Goal: Find specific page/section

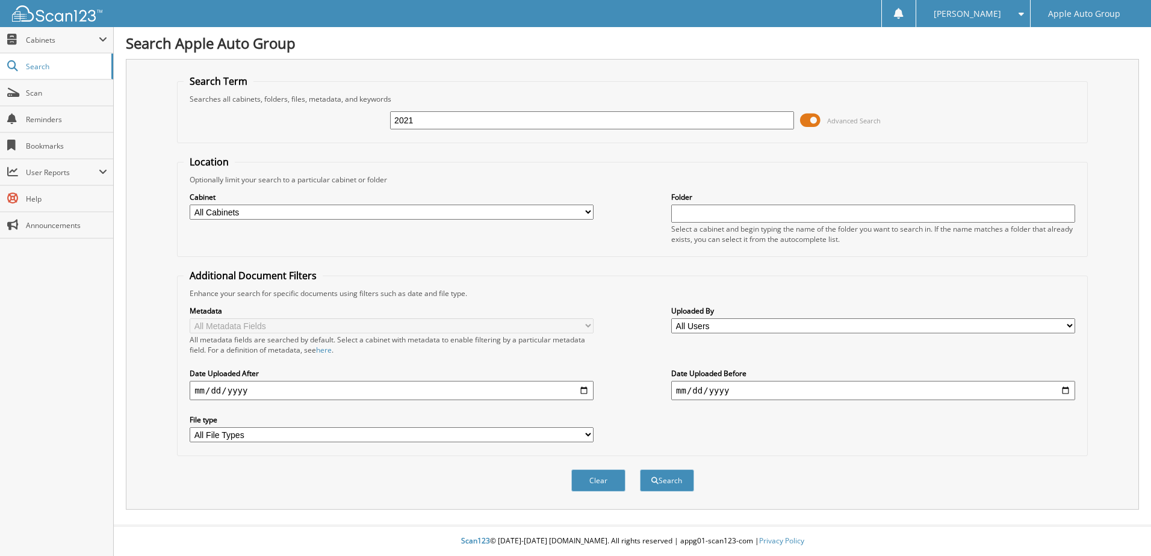
type input "2021"
click at [640, 469] on button "Search" at bounding box center [667, 480] width 54 height 22
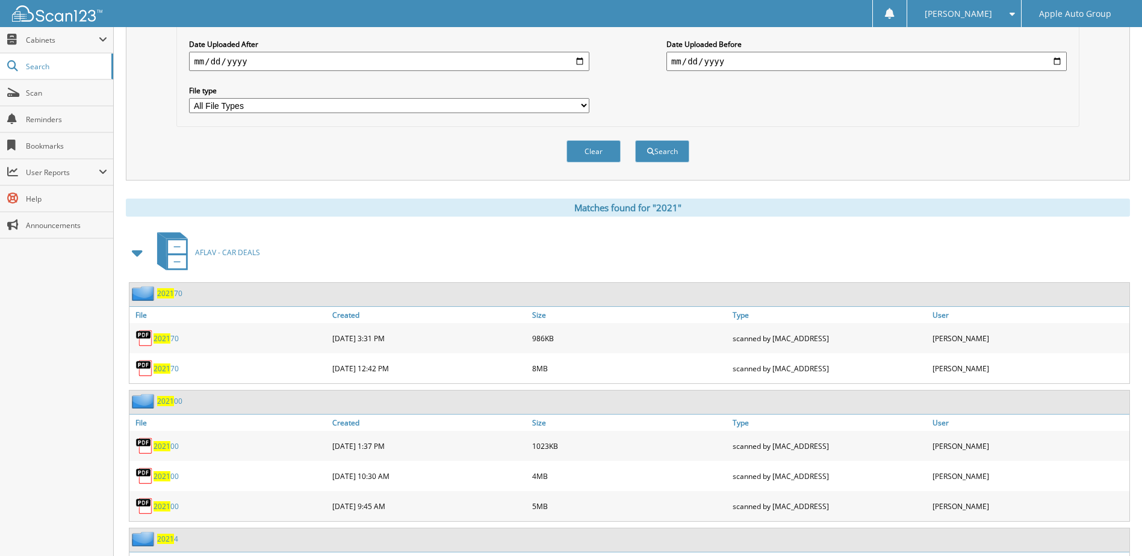
scroll to position [361, 0]
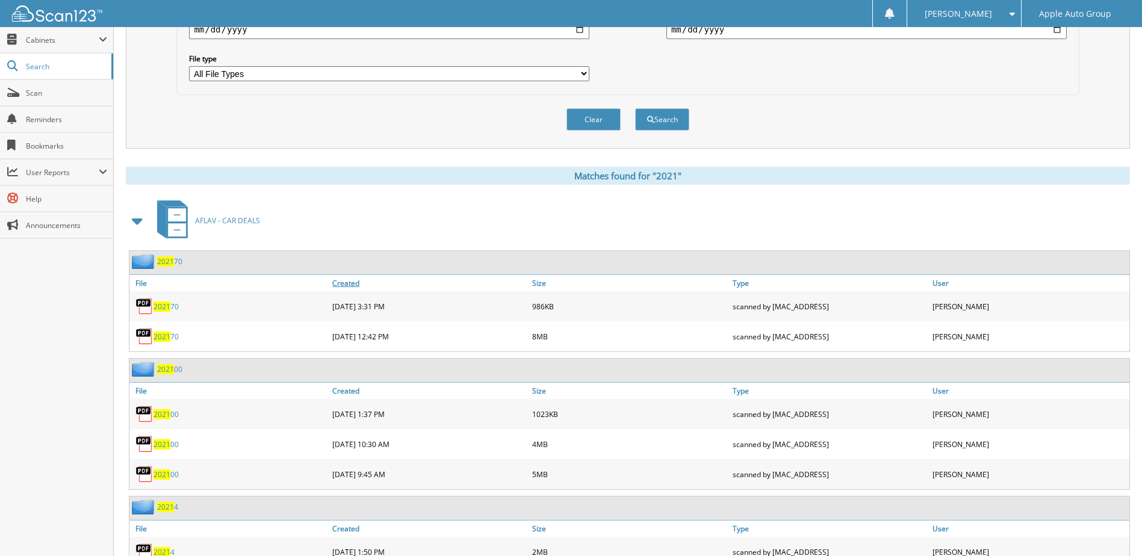
click at [353, 285] on link "Created" at bounding box center [429, 283] width 200 height 16
click at [345, 279] on link "Created" at bounding box center [429, 283] width 200 height 16
click at [348, 284] on link "Created" at bounding box center [429, 283] width 200 height 16
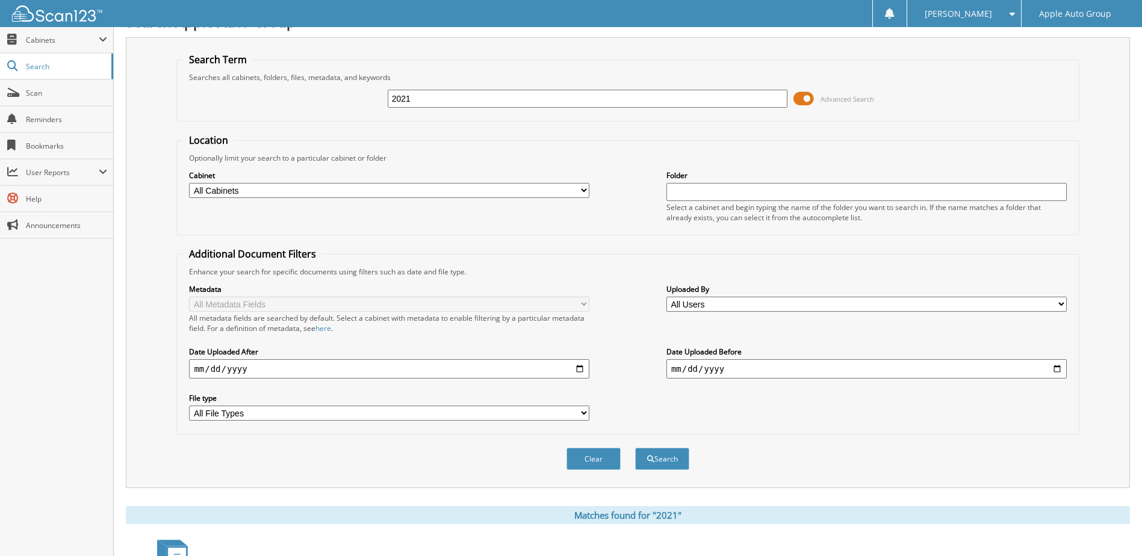
scroll to position [0, 0]
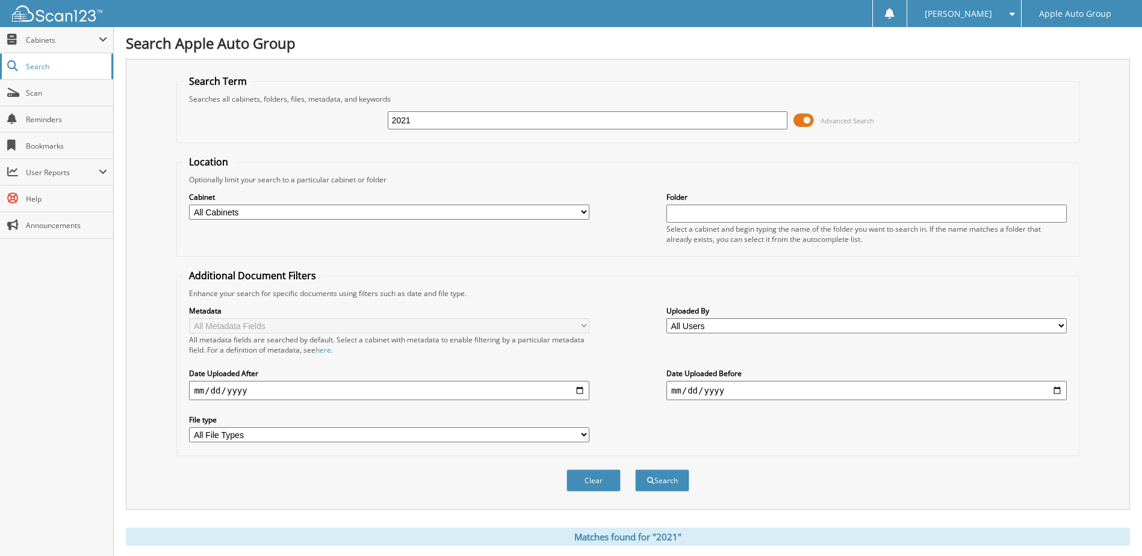
click at [34, 63] on span "Search" at bounding box center [65, 66] width 79 height 10
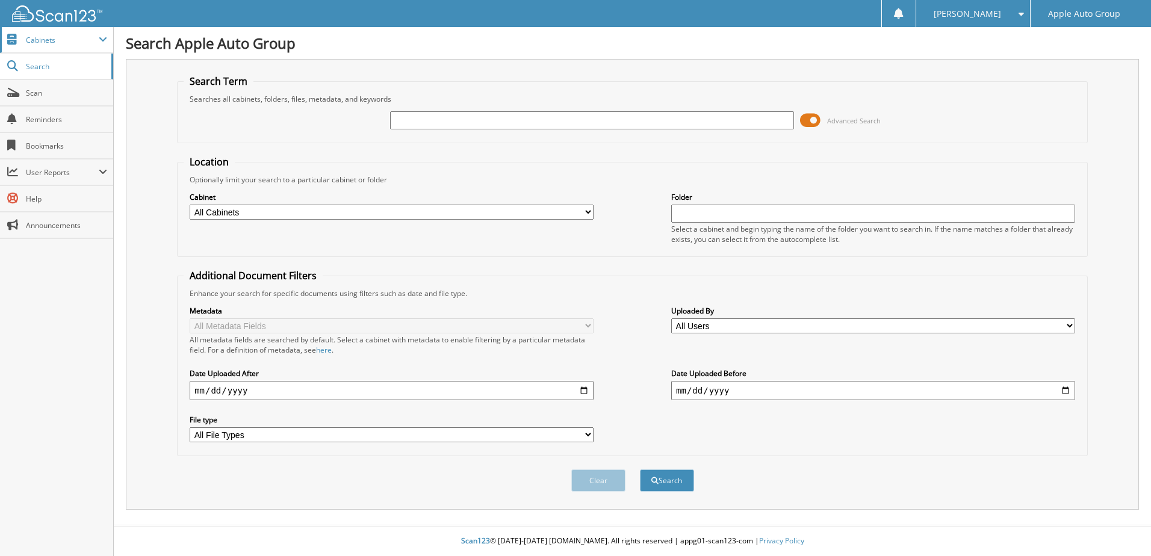
click at [25, 32] on span "Cabinets" at bounding box center [56, 40] width 113 height 26
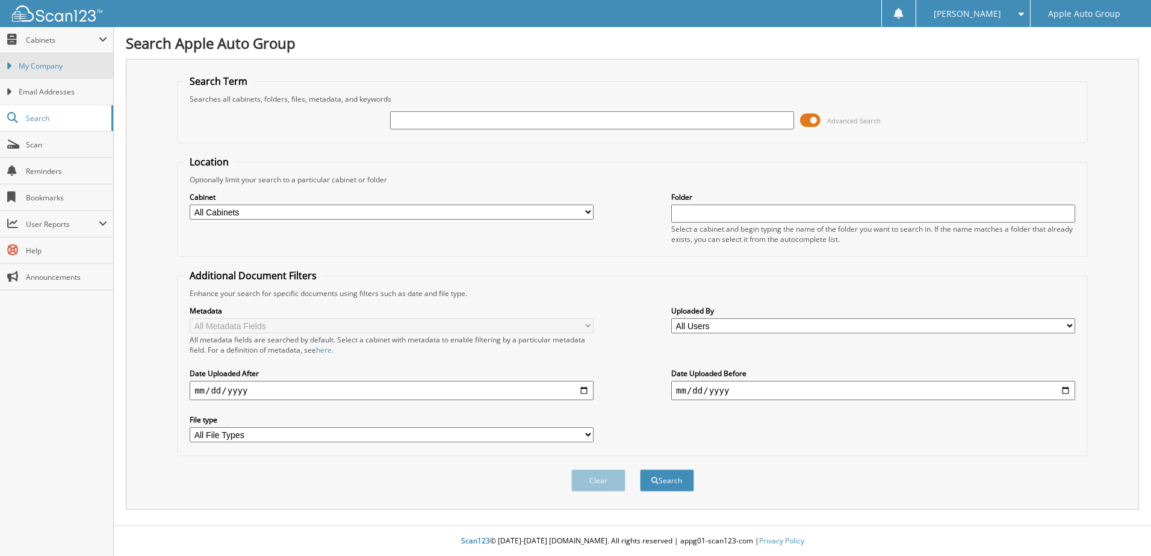
click at [40, 65] on span "My Company" at bounding box center [63, 66] width 88 height 11
